Goal: Task Accomplishment & Management: Manage account settings

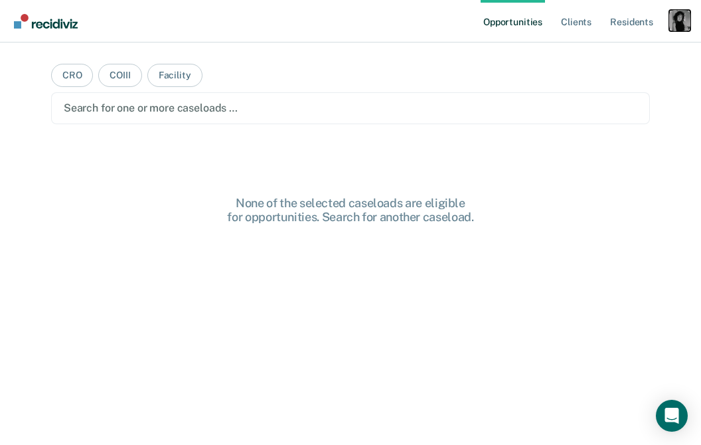
click at [684, 23] on div "Profile dropdown button" at bounding box center [679, 20] width 21 height 21
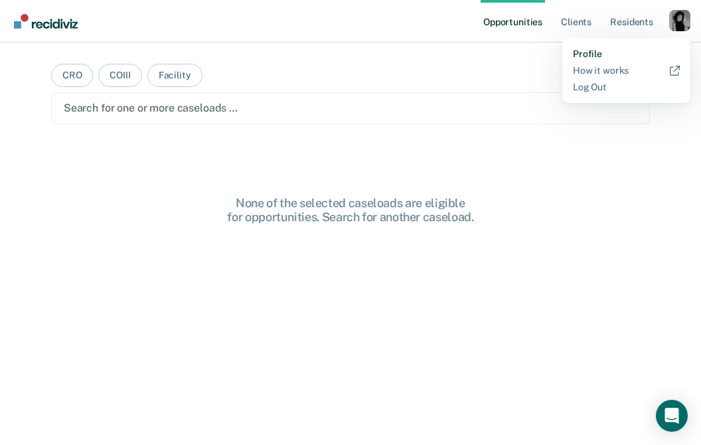
click at [589, 53] on link "Profile" at bounding box center [626, 53] width 107 height 11
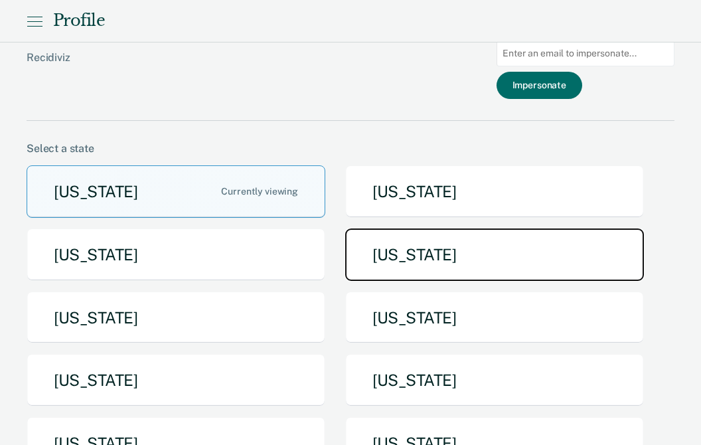
click at [394, 246] on button "[US_STATE]" at bounding box center [494, 254] width 299 height 52
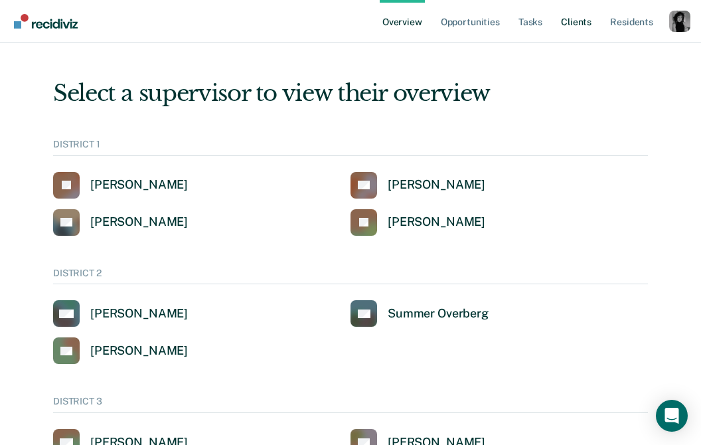
click at [586, 20] on link "Client s" at bounding box center [576, 21] width 36 height 42
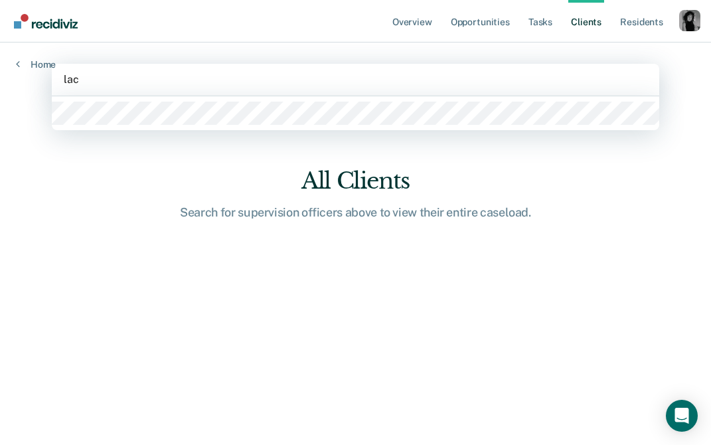
type input "la"
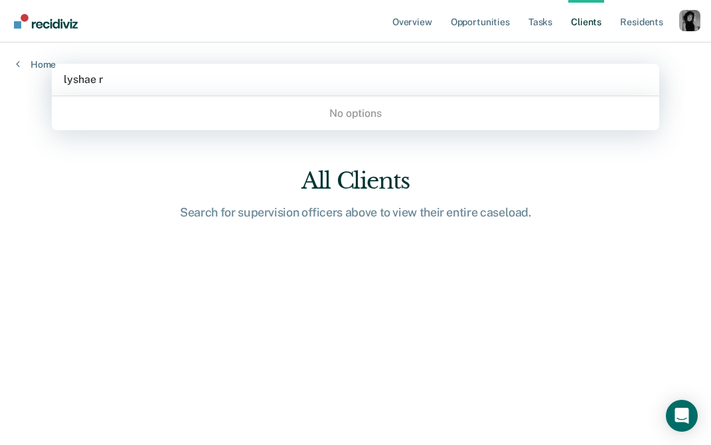
type input "[PERSON_NAME]"
type input "\"
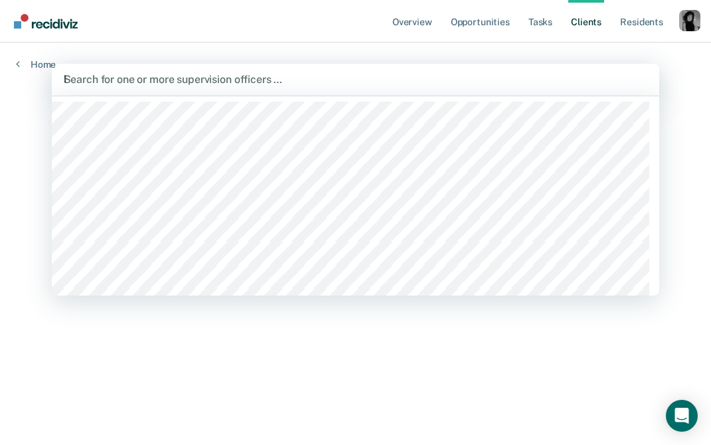
type input "la"
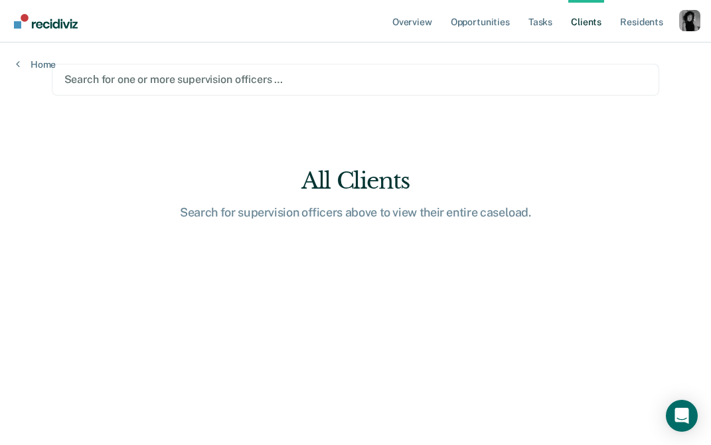
click at [171, 74] on div at bounding box center [355, 79] width 583 height 15
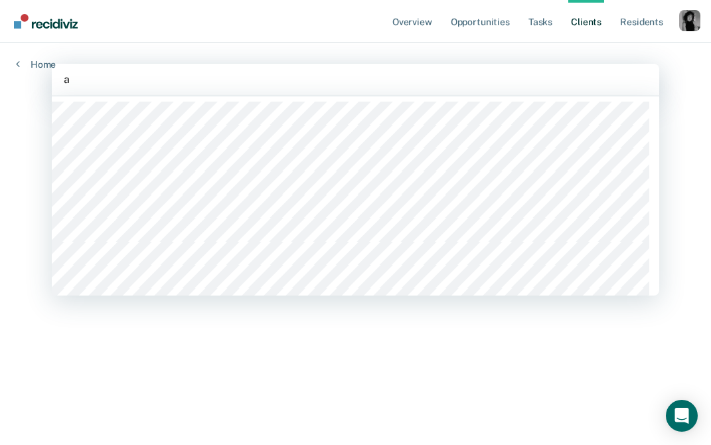
type input "al"
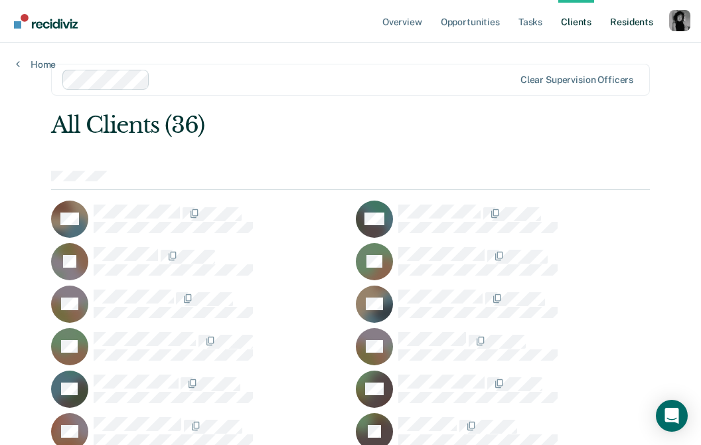
click at [630, 27] on link "Resident s" at bounding box center [631, 21] width 48 height 42
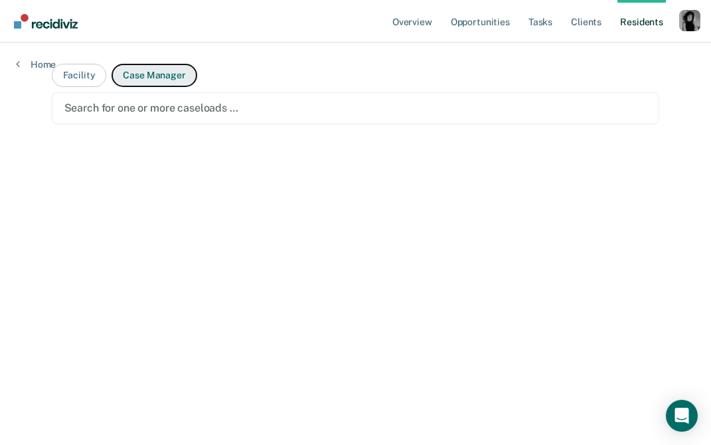
click at [153, 72] on button "Case Manager" at bounding box center [154, 75] width 85 height 23
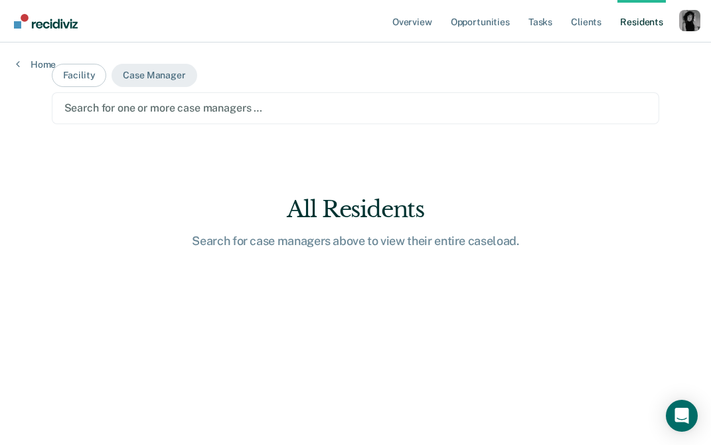
click at [165, 108] on div at bounding box center [355, 107] width 583 height 15
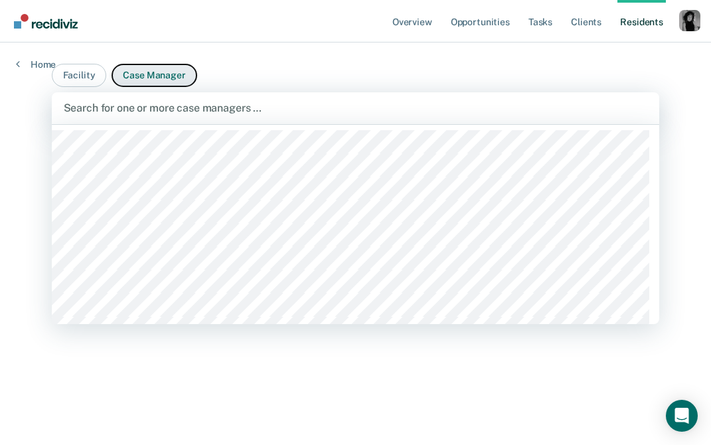
click at [159, 69] on button "Case Manager" at bounding box center [154, 75] width 85 height 23
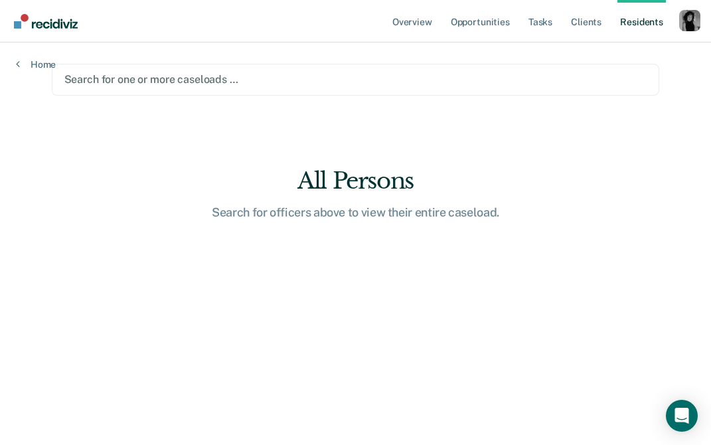
click at [238, 82] on div at bounding box center [355, 79] width 583 height 15
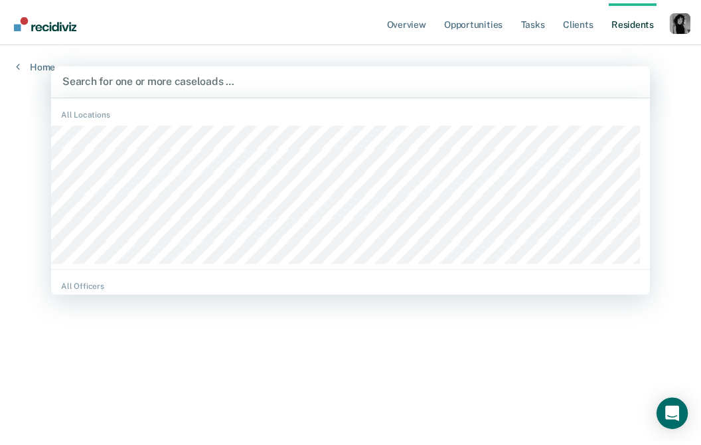
scroll to position [163, 0]
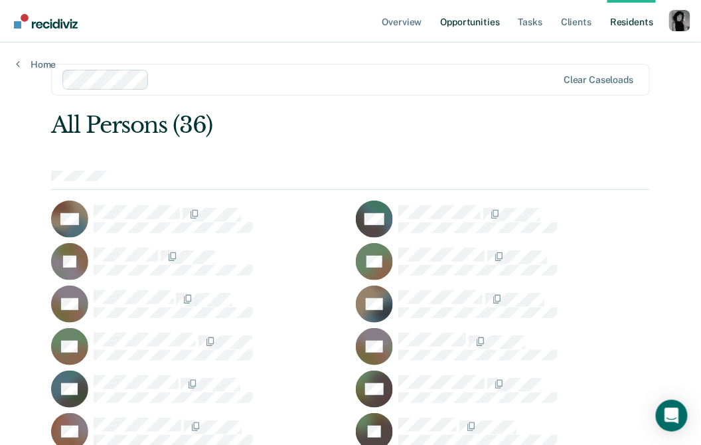
click at [465, 18] on link "Opportunities" at bounding box center [470, 21] width 64 height 42
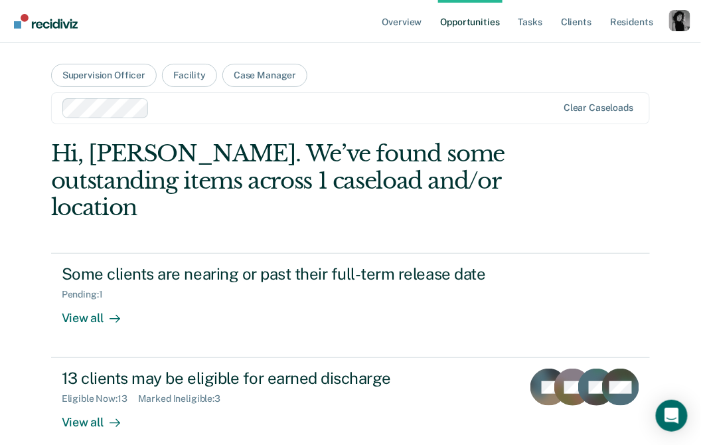
drag, startPoint x: 163, startPoint y: 106, endPoint x: 227, endPoint y: 95, distance: 65.3
click at [165, 106] on div at bounding box center [356, 107] width 402 height 15
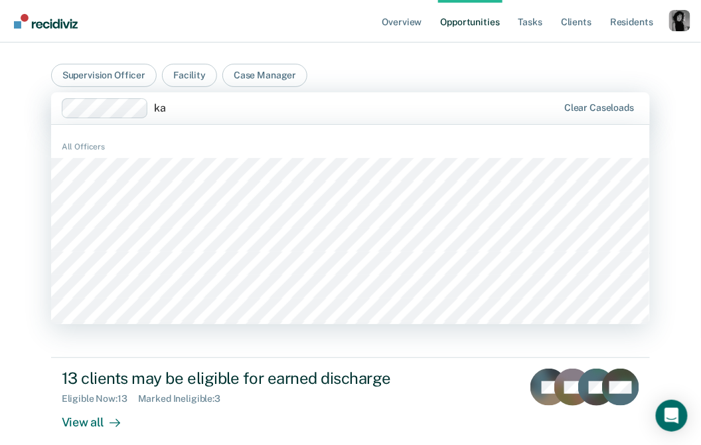
type input "kat"
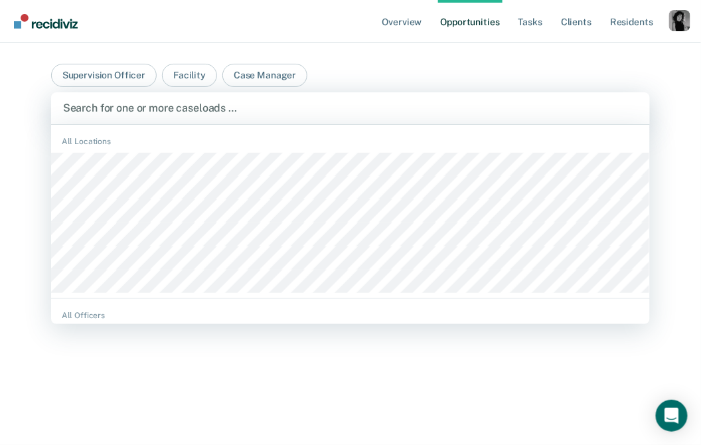
click at [205, 116] on div "Search for one or more caseloads …" at bounding box center [351, 108] width 578 height 18
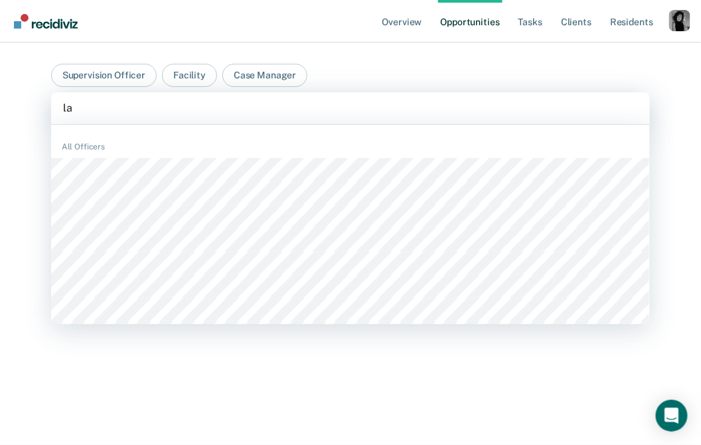
type input "l"
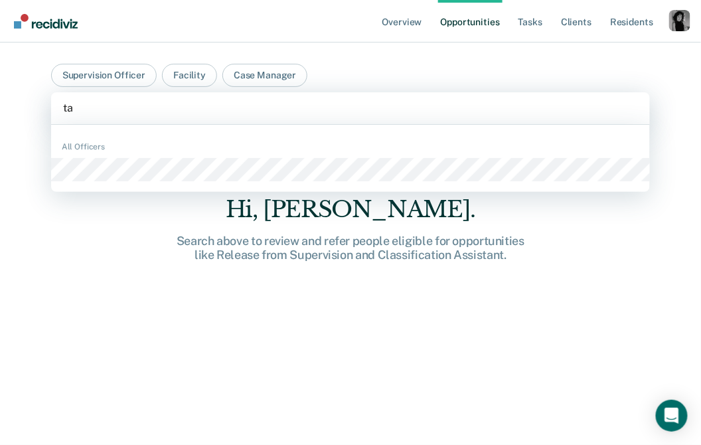
type input "t"
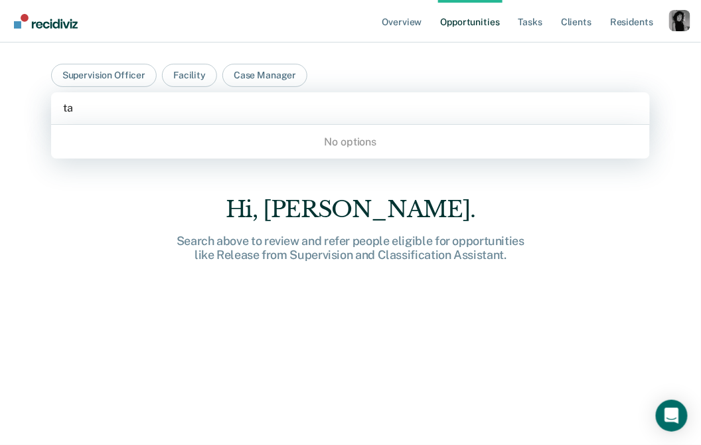
type input "taw"
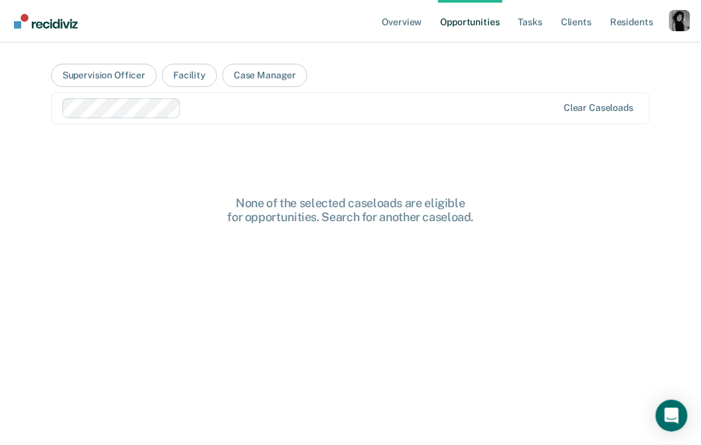
click at [428, 104] on div at bounding box center [372, 107] width 370 height 15
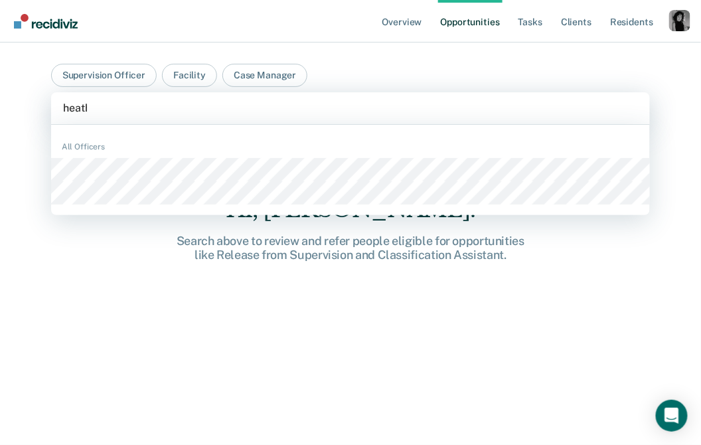
type input "[PERSON_NAME]"
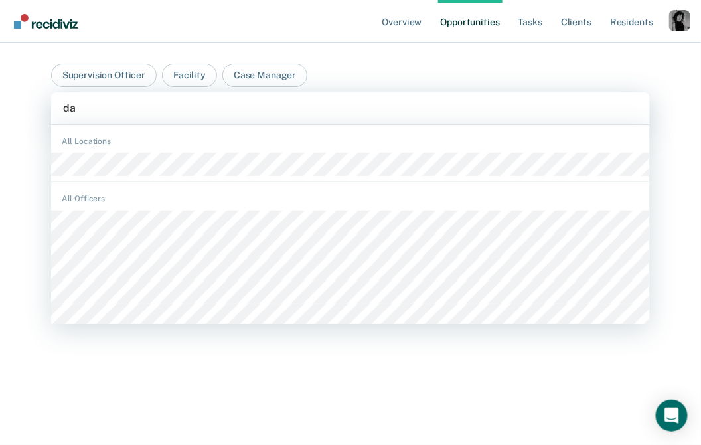
type input "[PERSON_NAME]"
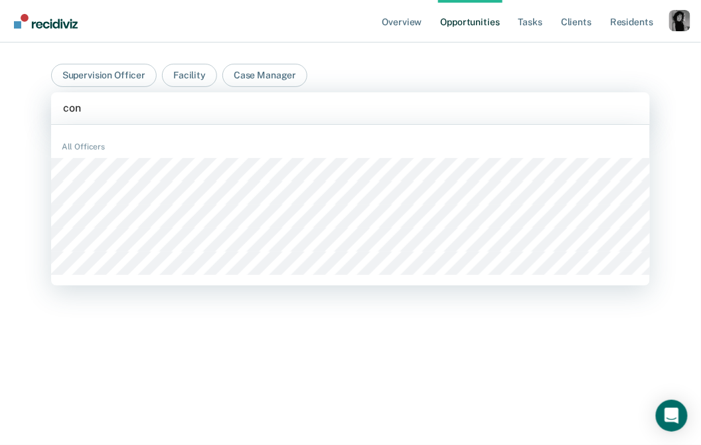
type input "conn"
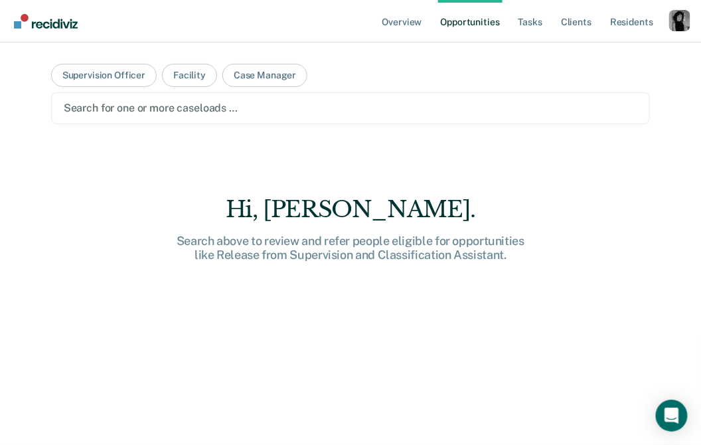
click at [138, 108] on div at bounding box center [351, 107] width 574 height 15
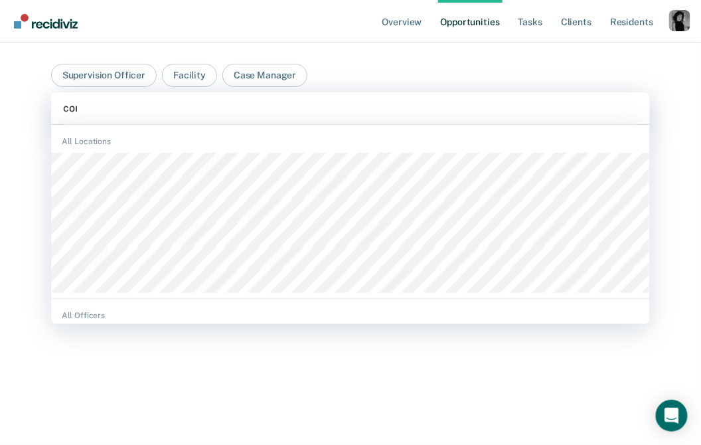
type input "conn"
click at [147, 104] on div at bounding box center [350, 107] width 575 height 15
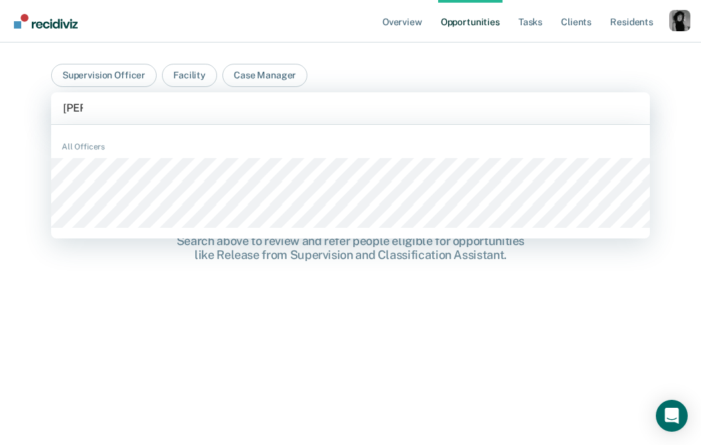
type input "kayla"
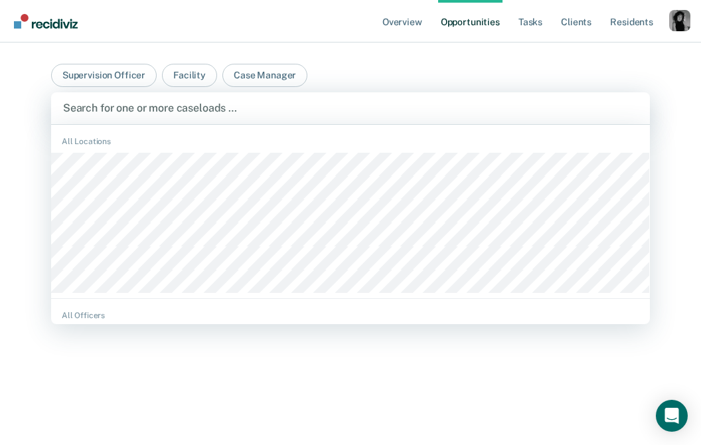
click at [273, 112] on div at bounding box center [350, 107] width 575 height 15
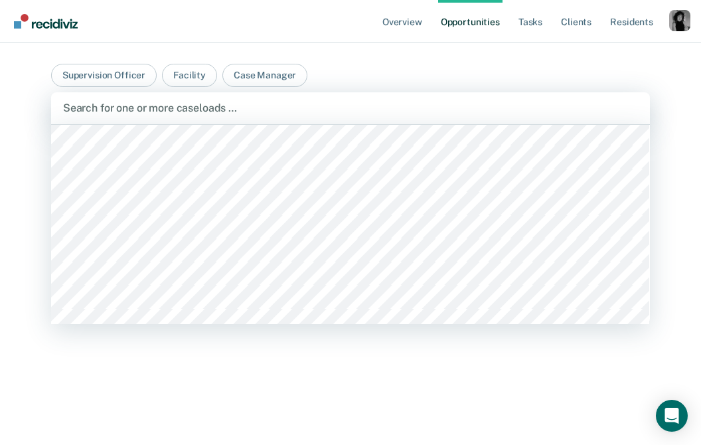
scroll to position [5321, 0]
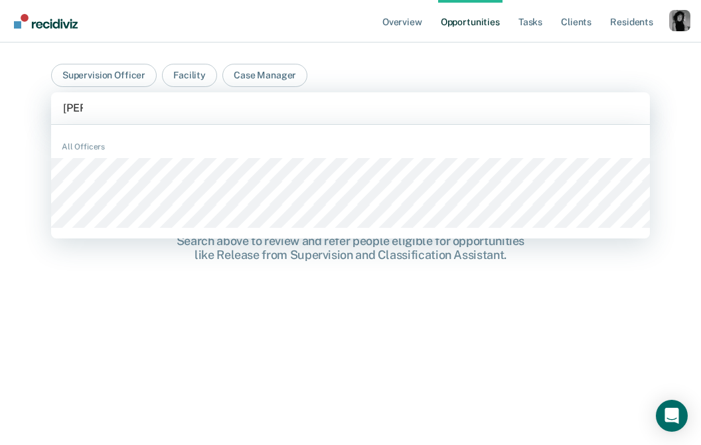
type input "[PERSON_NAME]"
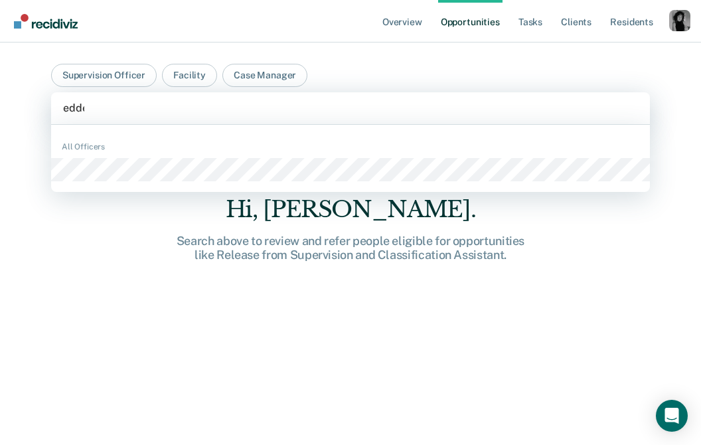
type input "edder"
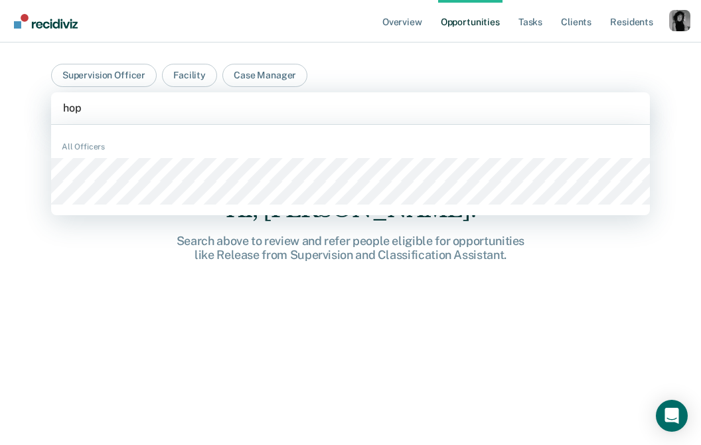
type input "hope"
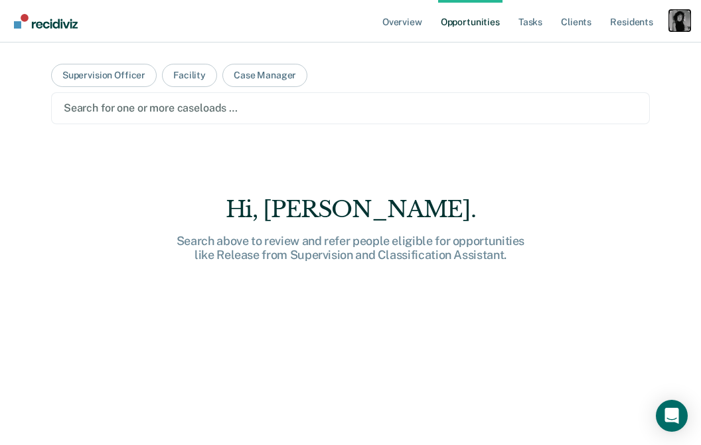
click at [677, 19] on div "Profile dropdown button" at bounding box center [679, 20] width 21 height 21
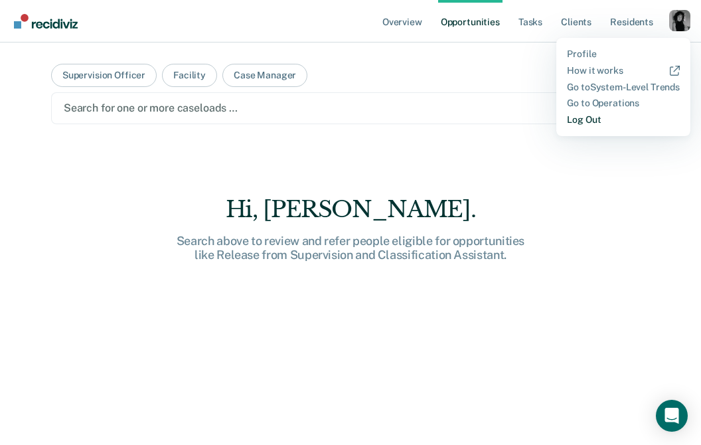
click at [585, 119] on link "Log Out" at bounding box center [623, 119] width 113 height 11
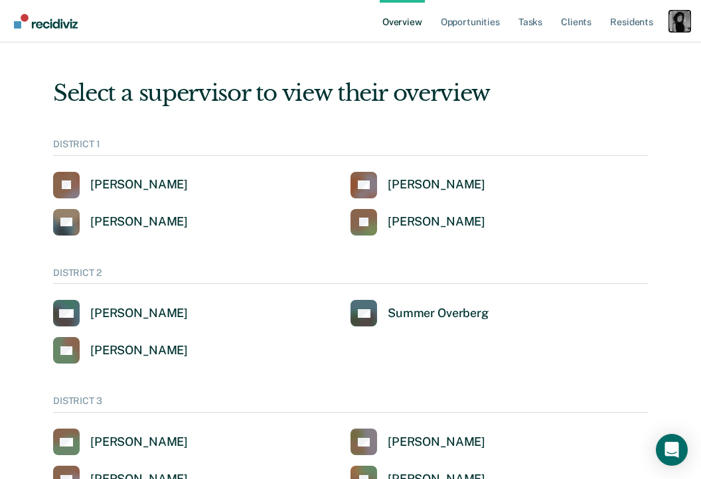
click at [675, 26] on div "Profile dropdown button" at bounding box center [679, 21] width 21 height 21
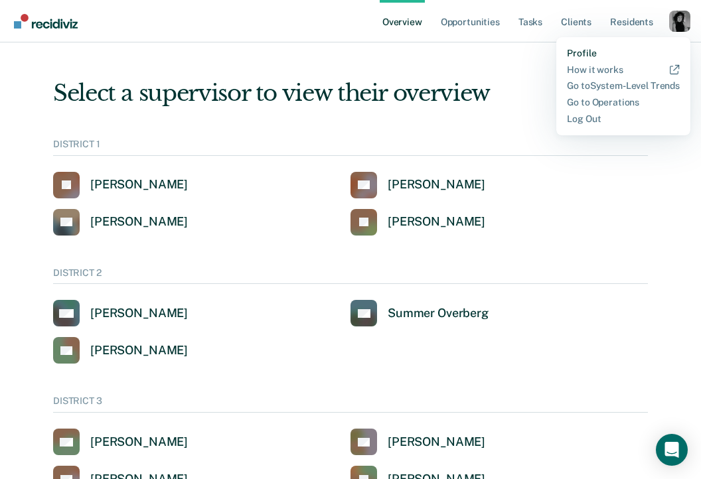
click at [587, 57] on link "Profile" at bounding box center [623, 53] width 113 height 11
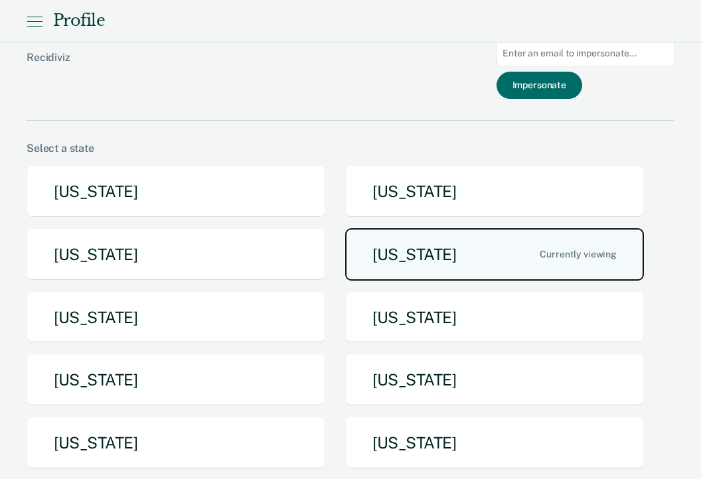
click at [392, 257] on button "[US_STATE]" at bounding box center [494, 254] width 299 height 52
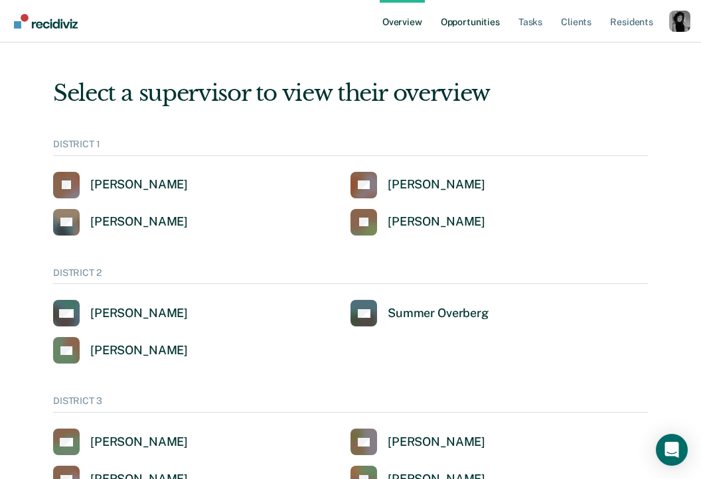
click at [479, 21] on link "Opportunities" at bounding box center [470, 21] width 64 height 42
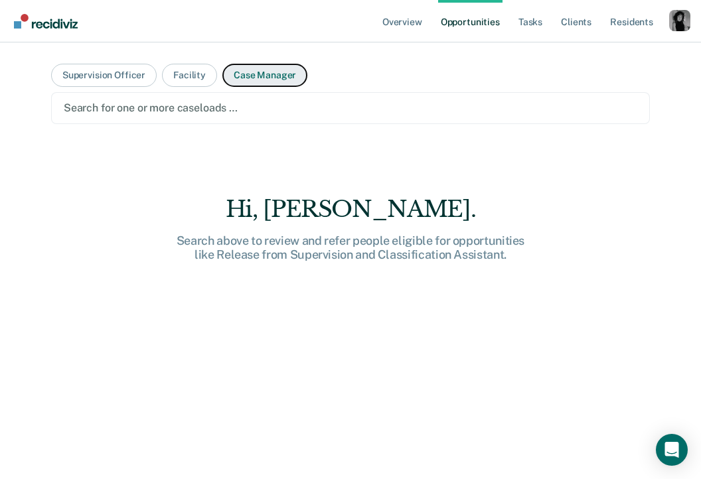
click at [258, 79] on button "Case Manager" at bounding box center [264, 75] width 85 height 23
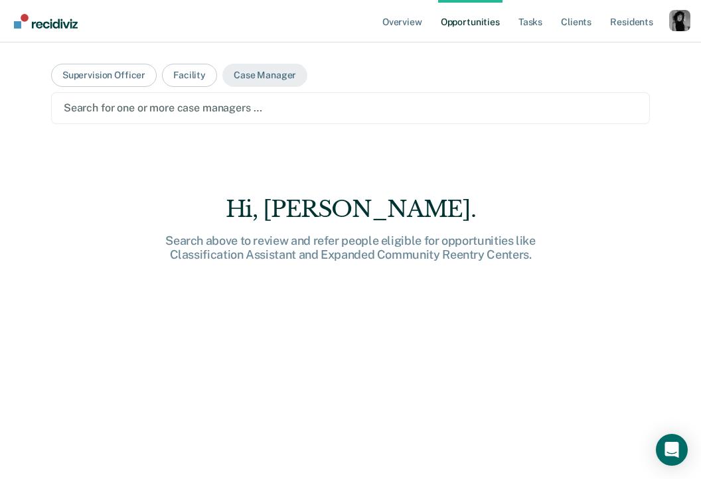
click at [254, 115] on div at bounding box center [351, 107] width 574 height 15
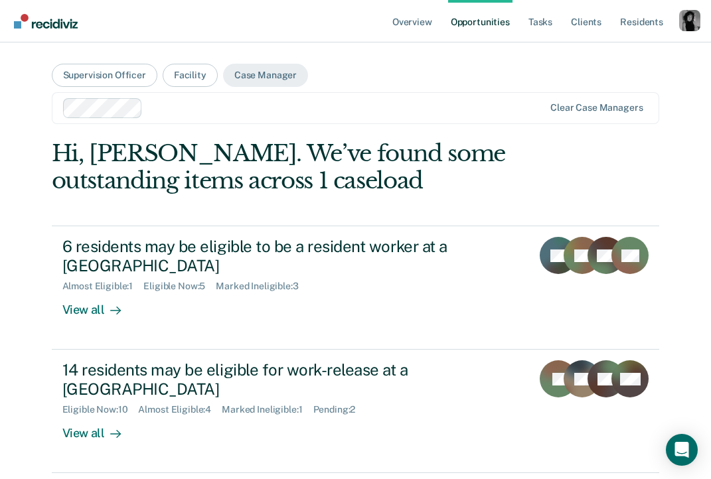
drag, startPoint x: 697, startPoint y: 101, endPoint x: 691, endPoint y: 112, distance: 12.8
click at [696, 102] on div "Overview Opportunities Tasks Client s Resident s Profile How it works Go to Sys…" at bounding box center [355, 239] width 711 height 479
click at [187, 114] on div at bounding box center [346, 107] width 396 height 15
click at [335, 113] on div at bounding box center [405, 107] width 275 height 15
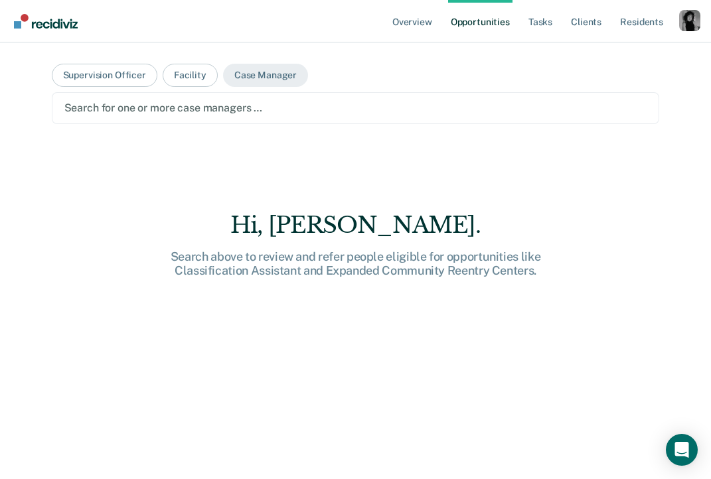
click at [423, 111] on div at bounding box center [355, 107] width 583 height 15
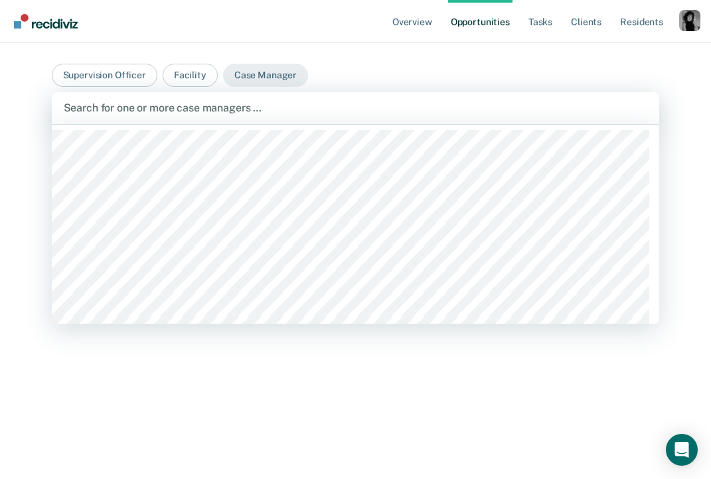
click at [231, 113] on div at bounding box center [356, 107] width 584 height 15
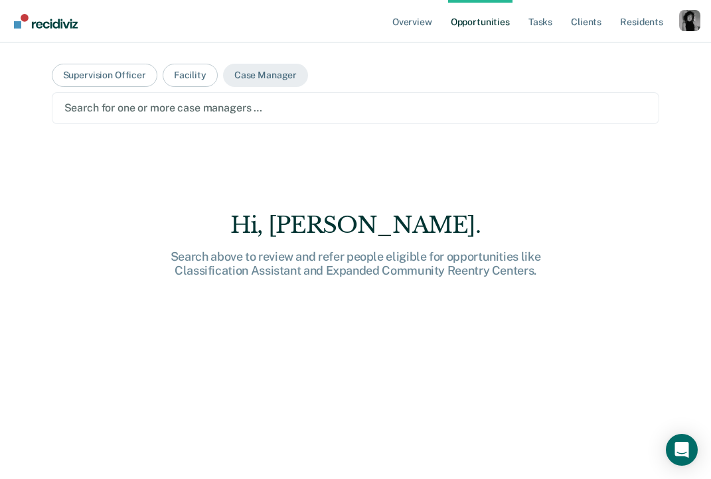
click at [211, 114] on div at bounding box center [355, 107] width 583 height 15
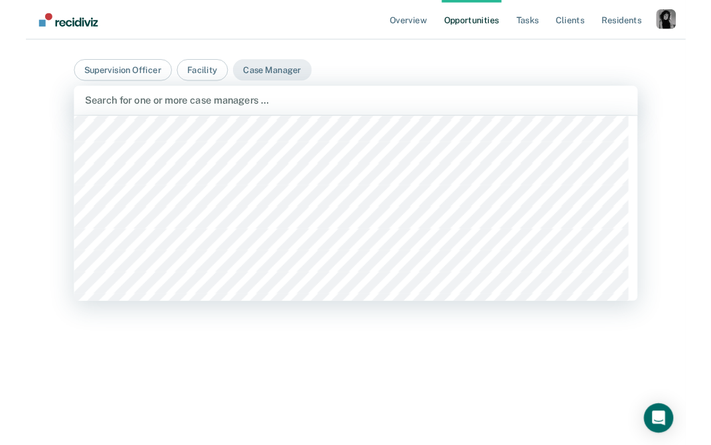
scroll to position [633, 0]
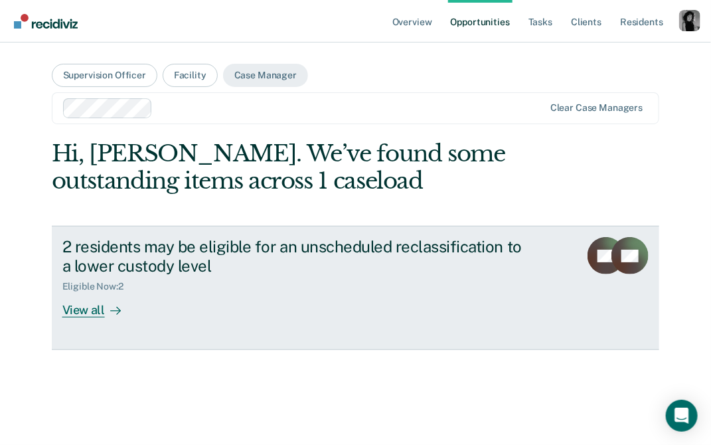
click at [181, 280] on div "Eligible Now : 2" at bounding box center [295, 283] width 466 height 17
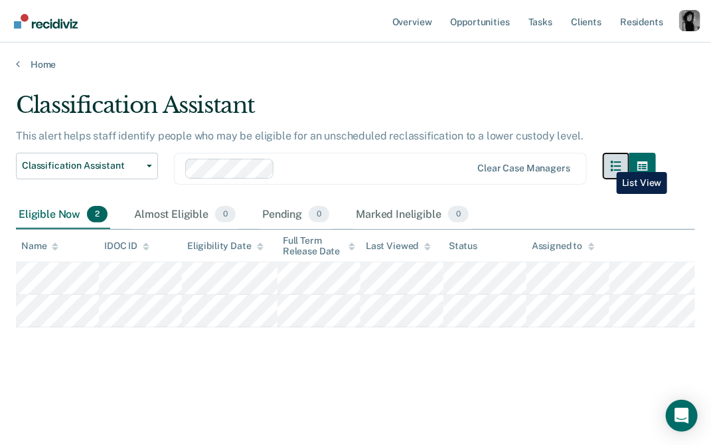
click at [607, 162] on button "button" at bounding box center [616, 166] width 27 height 27
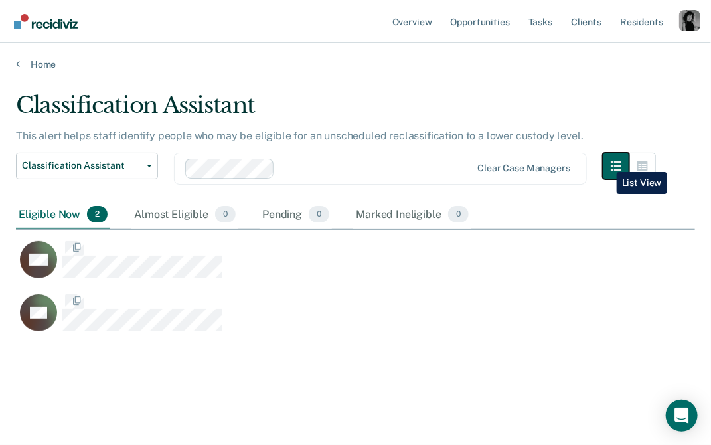
scroll to position [244, 669]
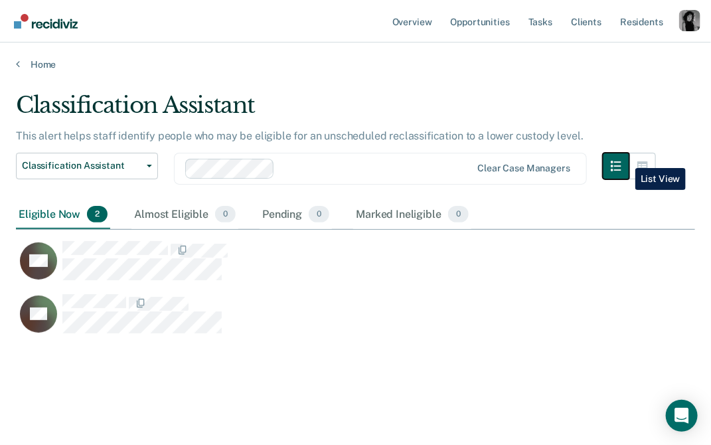
click at [625, 158] on button "button" at bounding box center [616, 166] width 27 height 27
click at [643, 158] on button "button" at bounding box center [642, 166] width 27 height 27
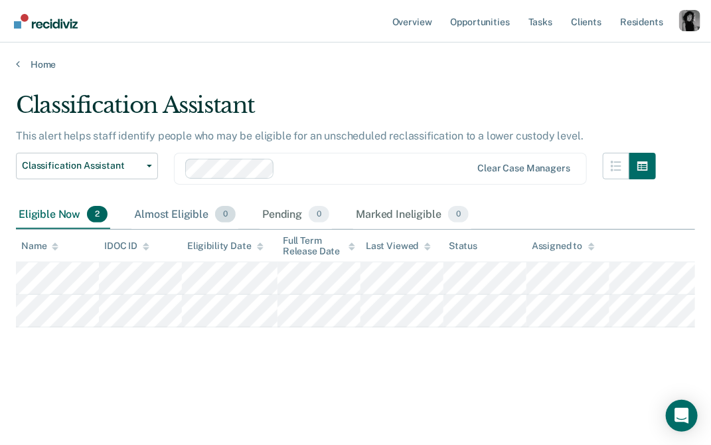
click at [140, 212] on div "Almost Eligible 0" at bounding box center [184, 214] width 107 height 29
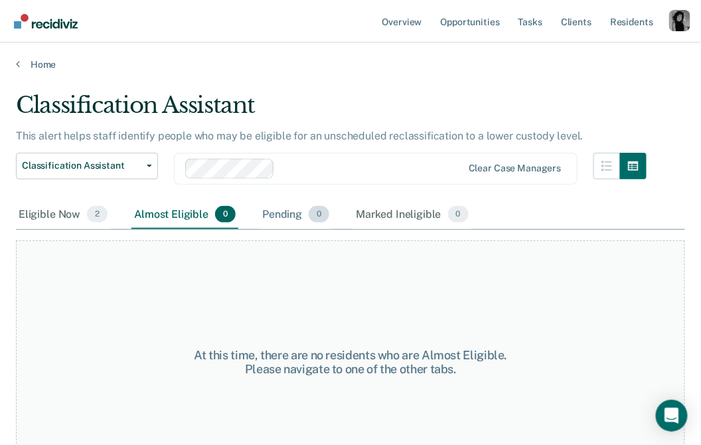
click at [287, 218] on div "Pending 0" at bounding box center [296, 214] width 72 height 29
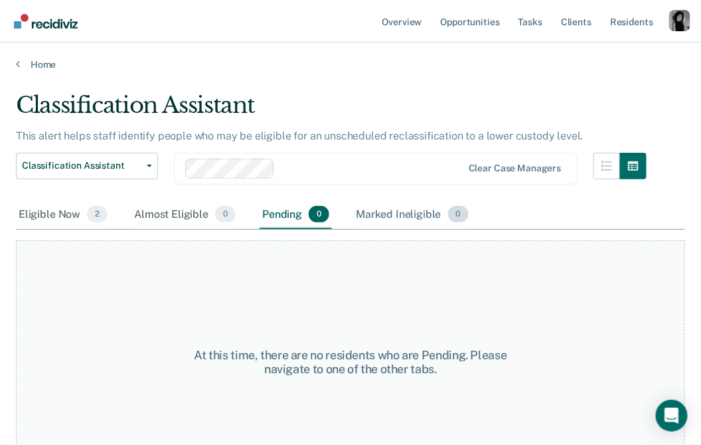
click at [397, 219] on div "Marked Ineligible 0" at bounding box center [412, 214] width 118 height 29
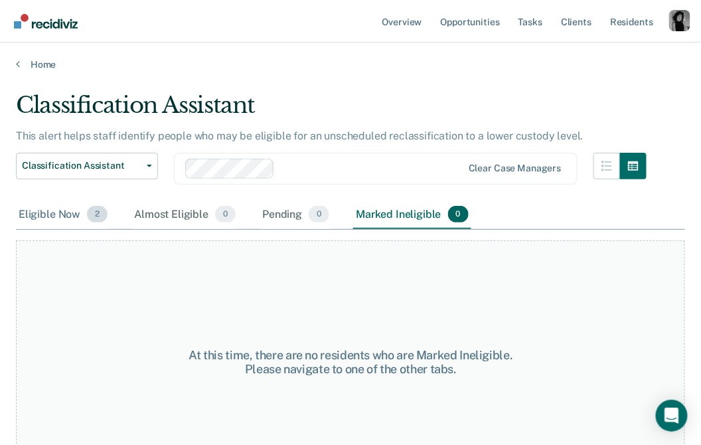
click at [50, 217] on div "Eligible Now 2" at bounding box center [63, 214] width 94 height 29
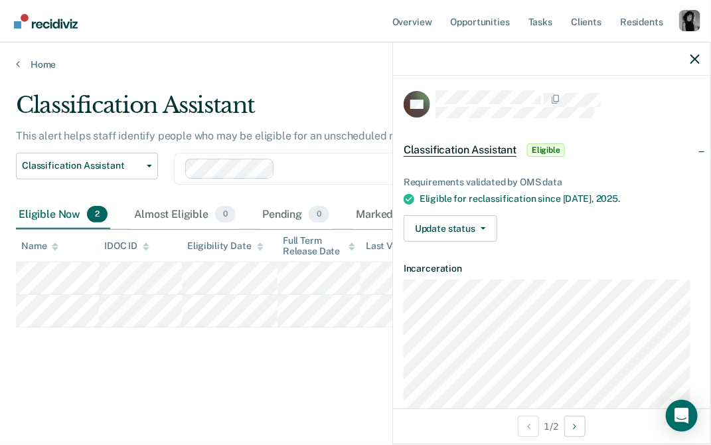
scroll to position [0, 0]
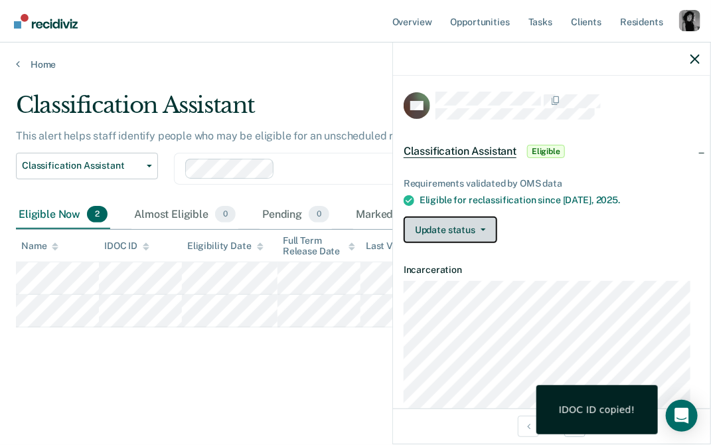
click at [475, 228] on span "button" at bounding box center [480, 229] width 11 height 3
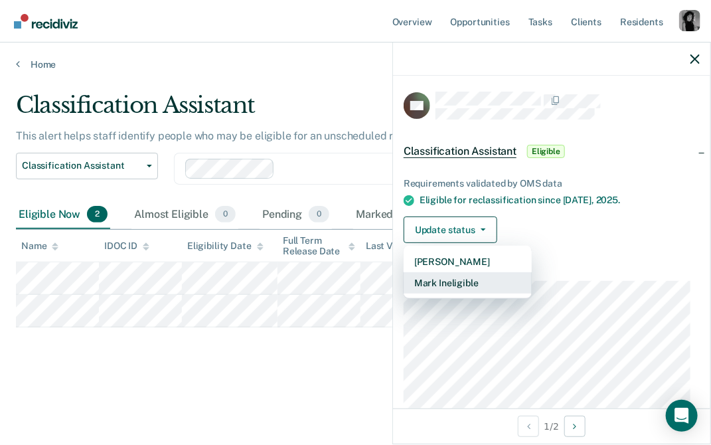
click at [468, 275] on button "Mark Ineligible" at bounding box center [468, 282] width 128 height 21
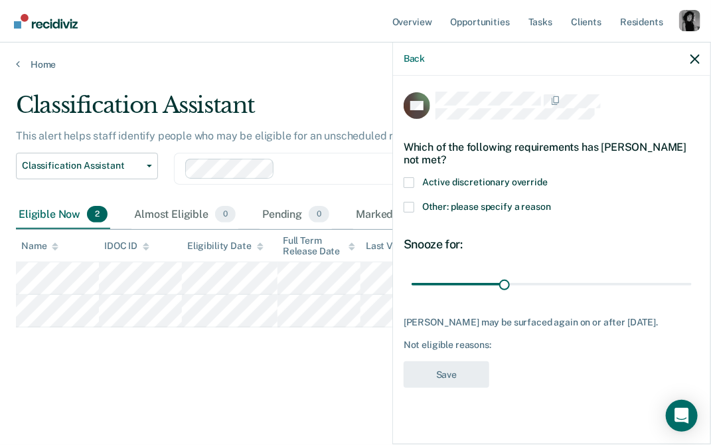
click at [406, 179] on span at bounding box center [409, 182] width 11 height 11
click at [548, 177] on input "Active discretionary override" at bounding box center [548, 177] width 0 height 0
click at [406, 179] on span at bounding box center [409, 182] width 11 height 11
click at [548, 177] on input "Active discretionary override" at bounding box center [548, 177] width 0 height 0
click at [413, 206] on span at bounding box center [409, 207] width 11 height 11
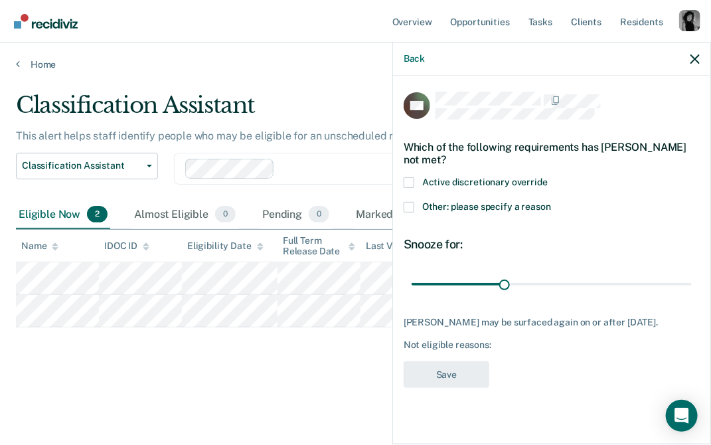
click at [551, 202] on input "Other: please specify a reason" at bounding box center [551, 202] width 0 height 0
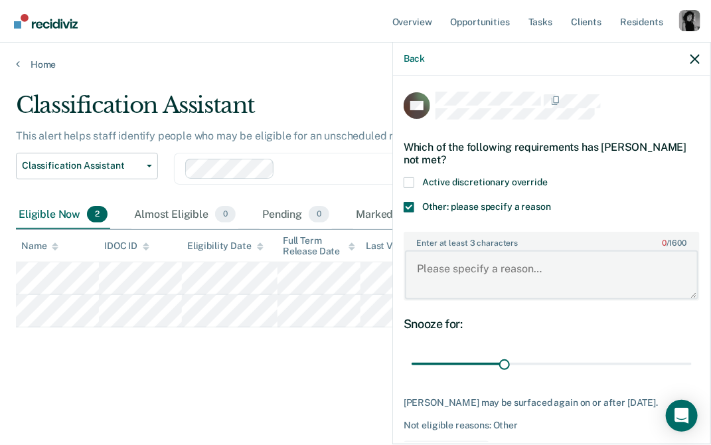
click at [421, 258] on textarea "Enter at least 3 characters 0 / 1600" at bounding box center [551, 274] width 293 height 49
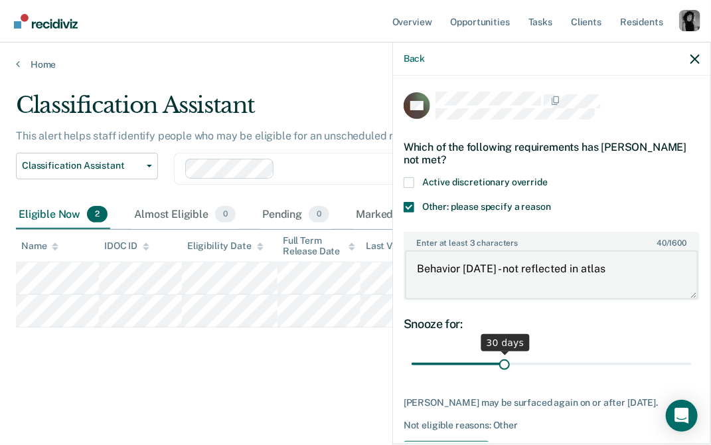
type textarea "Behavior today - not reflected in atlas"
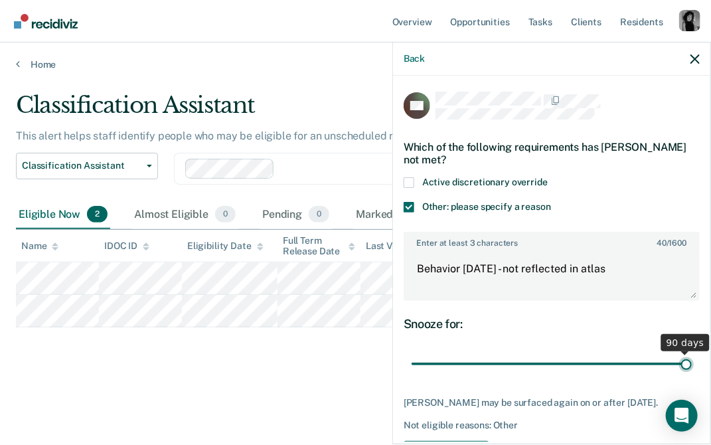
drag, startPoint x: 506, startPoint y: 359, endPoint x: 697, endPoint y: 368, distance: 190.7
type input "90"
click at [692, 368] on input "range" at bounding box center [552, 363] width 280 height 23
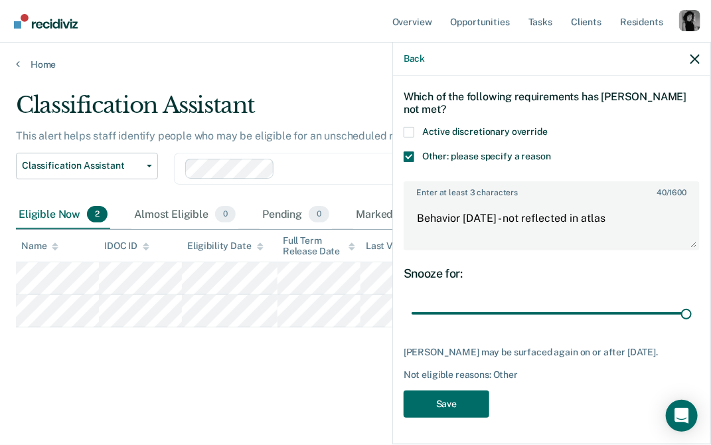
scroll to position [58, 0]
click at [420, 54] on button "Back" at bounding box center [414, 58] width 21 height 11
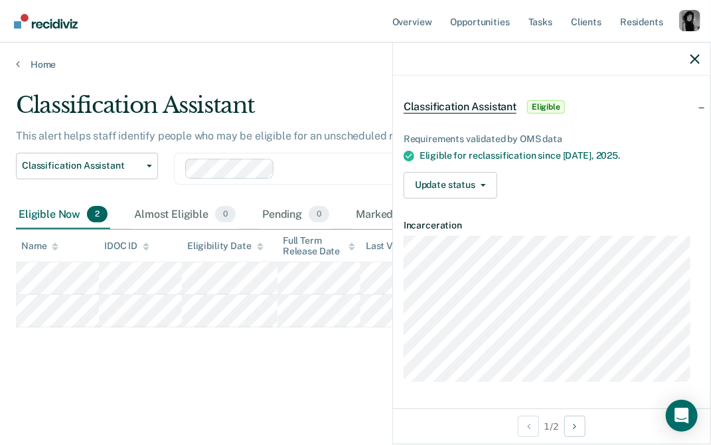
scroll to position [42, 0]
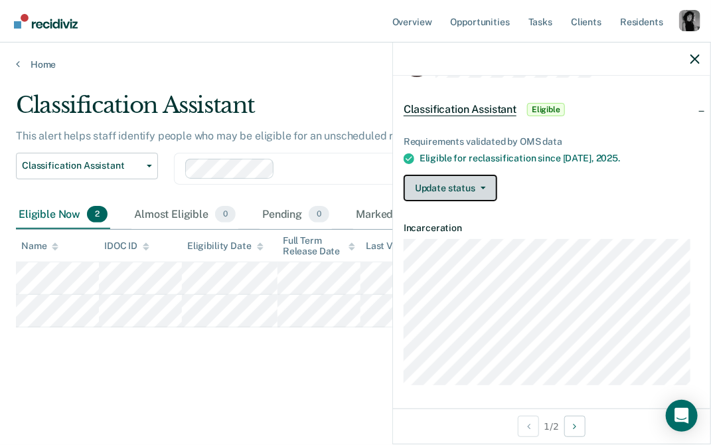
click at [483, 187] on icon "button" at bounding box center [483, 188] width 5 height 3
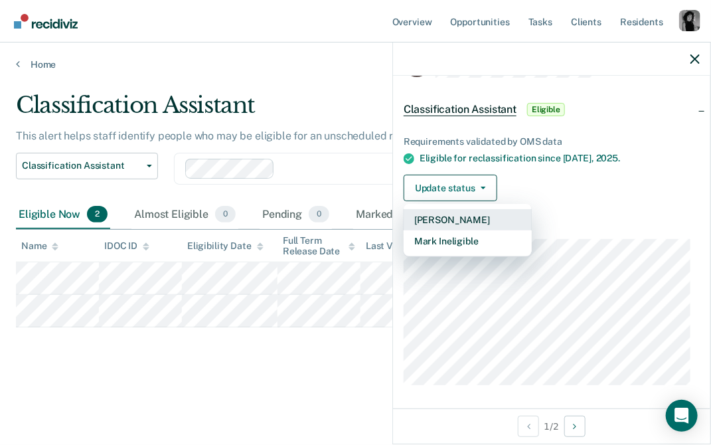
click at [475, 218] on button "Mark Pending" at bounding box center [468, 219] width 128 height 21
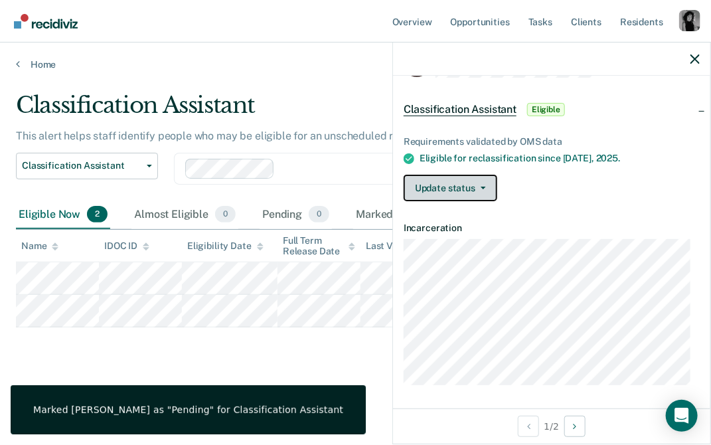
click at [466, 188] on button "Update status" at bounding box center [451, 188] width 94 height 27
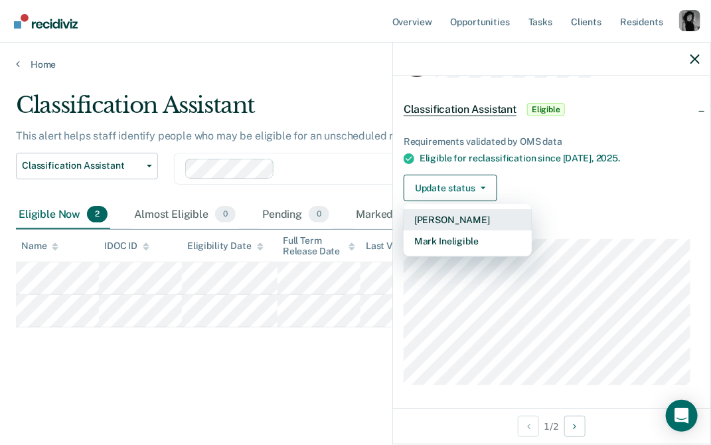
click at [463, 222] on button "Mark Pending" at bounding box center [468, 219] width 128 height 21
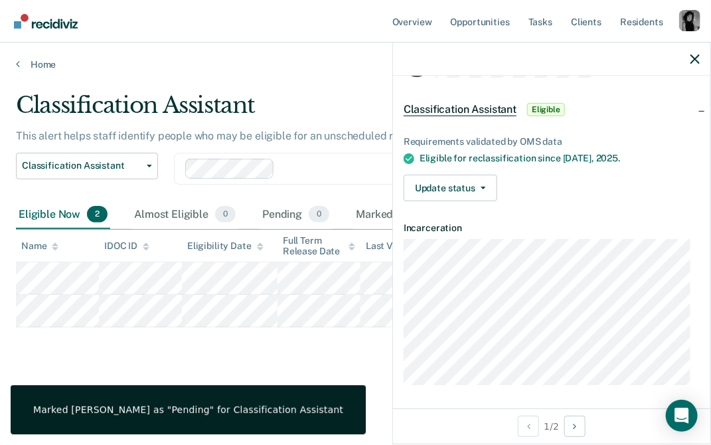
click at [692, 51] on div at bounding box center [551, 58] width 317 height 33
click at [696, 61] on icon "button" at bounding box center [694, 58] width 9 height 9
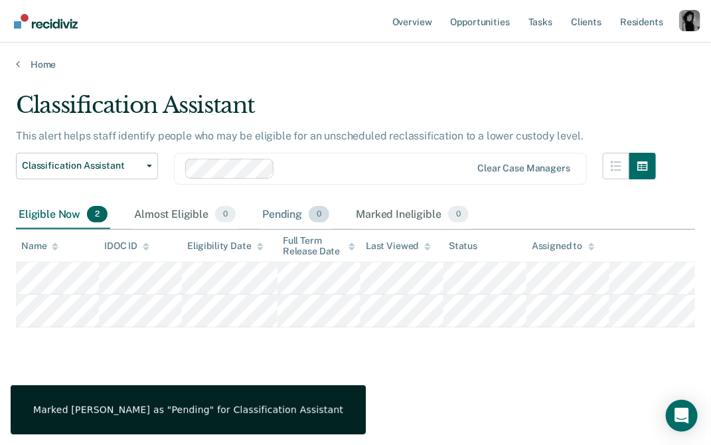
click at [297, 216] on div "Pending 0" at bounding box center [296, 214] width 72 height 29
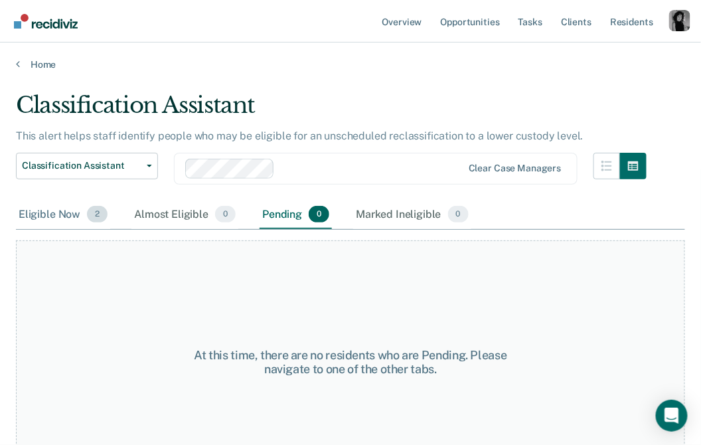
click at [30, 211] on div "Eligible Now 2" at bounding box center [63, 214] width 94 height 29
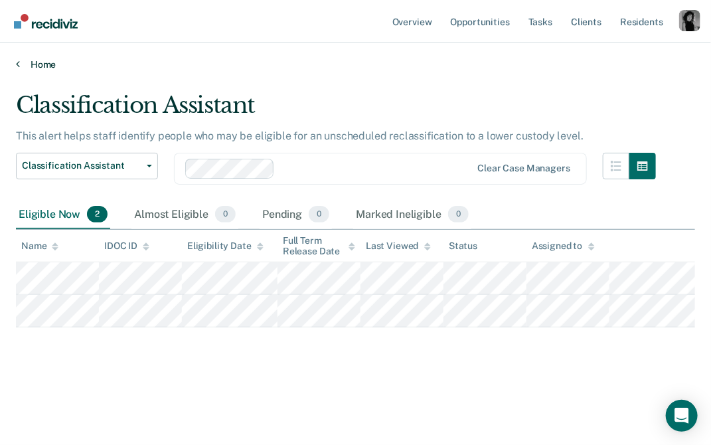
click at [50, 65] on link "Home" at bounding box center [355, 64] width 679 height 12
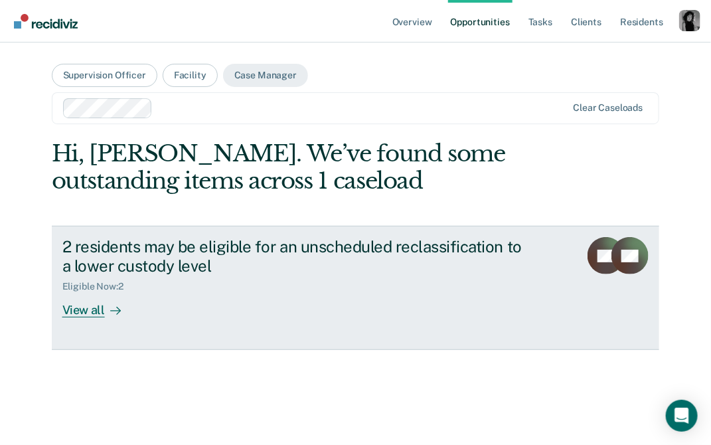
click at [187, 261] on div "2 residents may be eligible for an unscheduled reclassification to a lower cust…" at bounding box center [295, 256] width 466 height 39
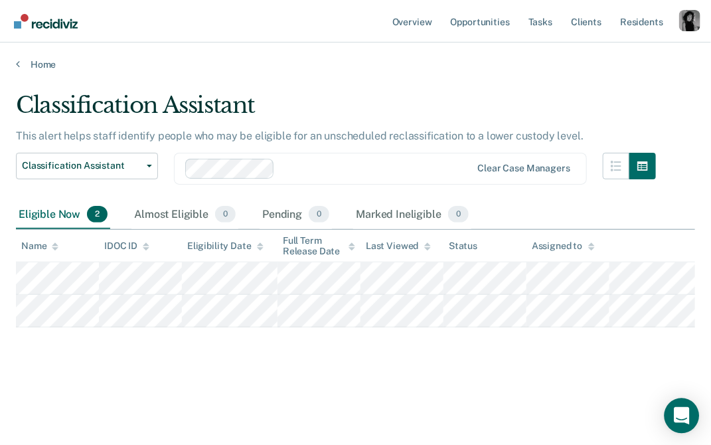
click at [676, 421] on icon "Open Intercom Messenger" at bounding box center [681, 415] width 17 height 17
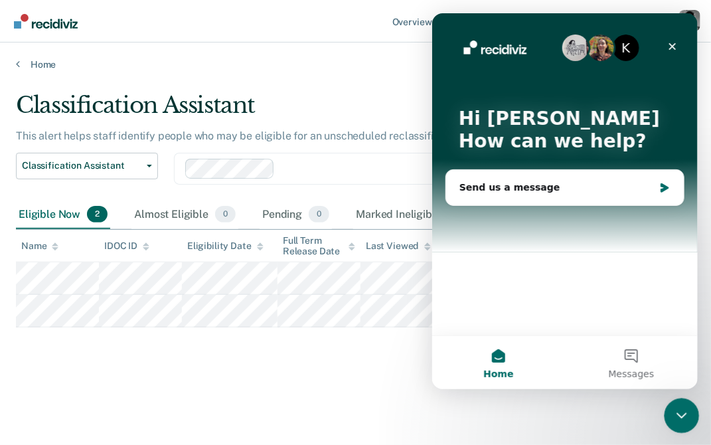
click at [686, 411] on icon "Close Intercom Messenger" at bounding box center [680, 414] width 16 height 16
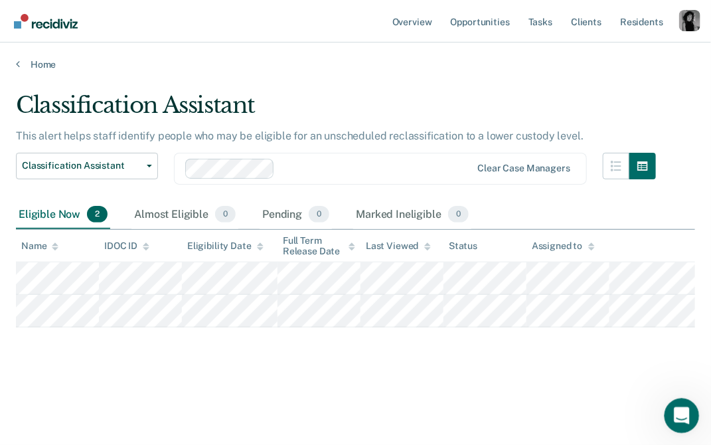
click at [684, 416] on icon "Open Intercom Messenger" at bounding box center [680, 414] width 22 height 22
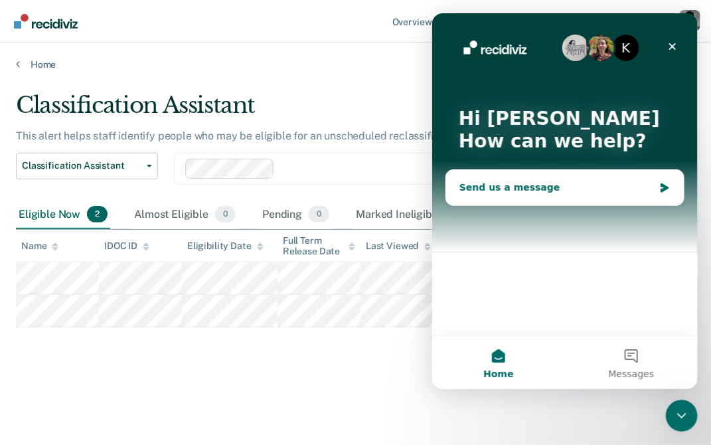
click at [538, 196] on div "Send us a message" at bounding box center [564, 186] width 238 height 35
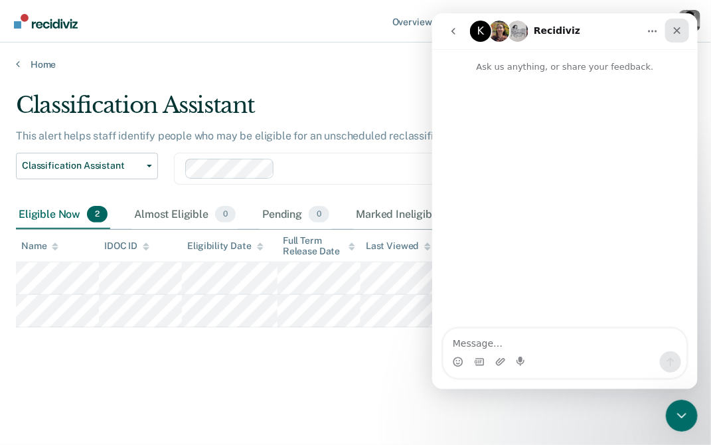
click at [676, 29] on icon "Close" at bounding box center [676, 30] width 7 height 7
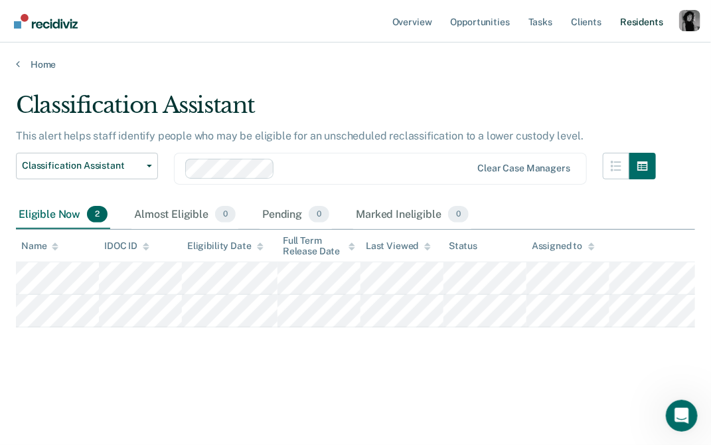
click at [652, 26] on link "Resident s" at bounding box center [641, 21] width 48 height 42
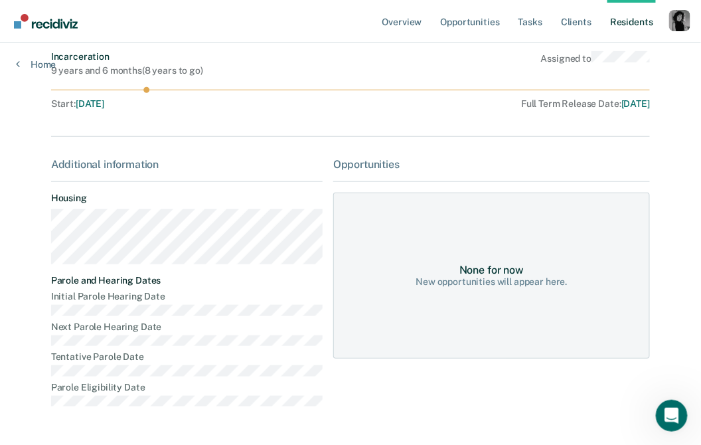
scroll to position [59, 0]
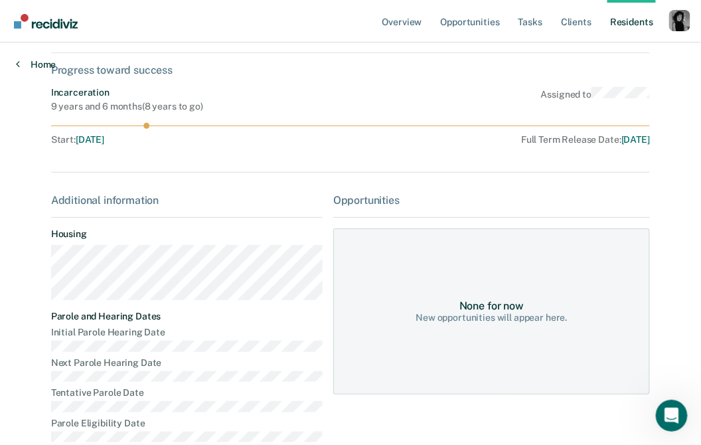
click at [38, 68] on link "Home" at bounding box center [36, 64] width 40 height 12
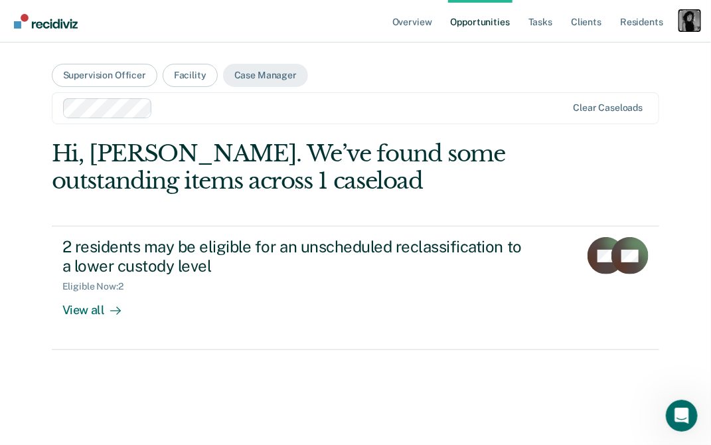
click at [685, 26] on div "Profile dropdown button" at bounding box center [689, 20] width 21 height 21
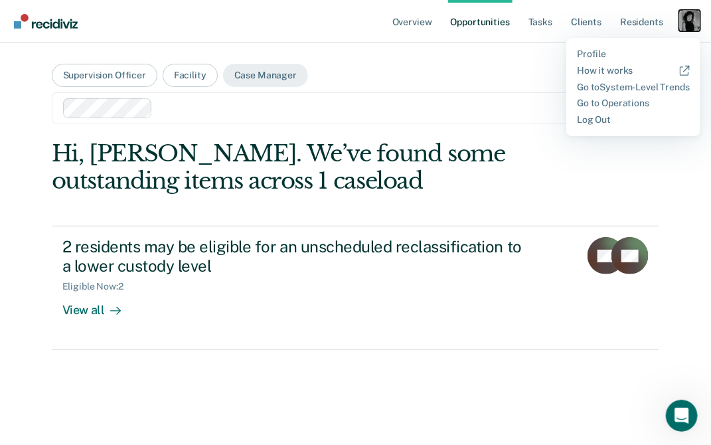
click at [685, 26] on div "Profile dropdown button" at bounding box center [689, 20] width 21 height 21
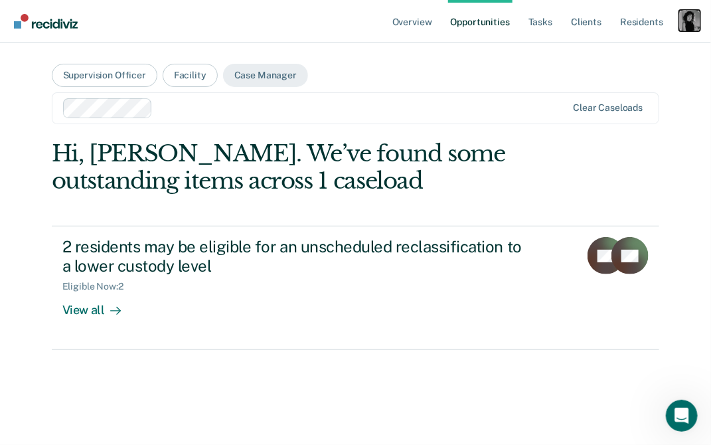
click at [687, 22] on div "Profile dropdown button" at bounding box center [689, 20] width 21 height 21
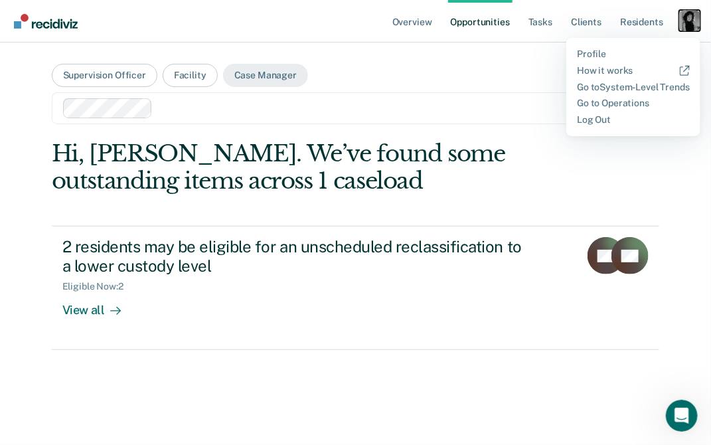
click at [687, 22] on div "Profile dropdown button" at bounding box center [689, 20] width 21 height 21
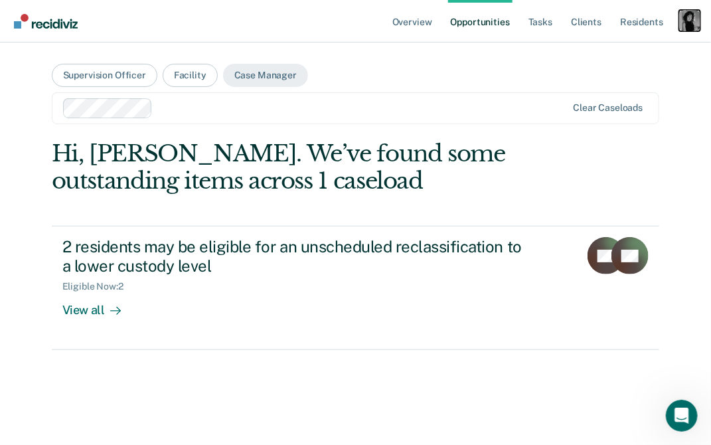
click at [687, 22] on div "Profile dropdown button" at bounding box center [689, 20] width 21 height 21
